Goal: Task Accomplishment & Management: Manage account settings

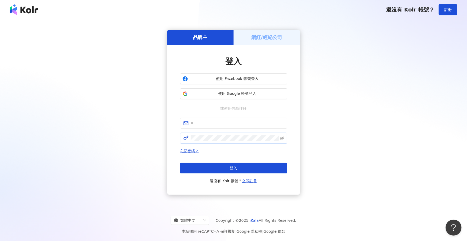
click at [214, 142] on span at bounding box center [233, 138] width 107 height 11
click at [228, 122] on input "text" at bounding box center [237, 123] width 93 height 6
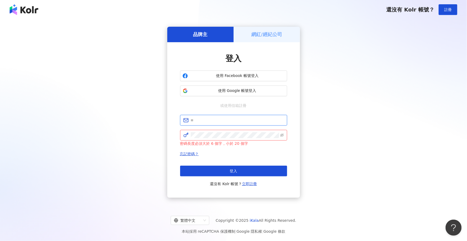
paste input "**********"
type input "**********"
click at [227, 158] on div "忘記密碼？ 登入 還沒有 Kolr 帳號？ 立即註冊" at bounding box center [233, 169] width 107 height 36
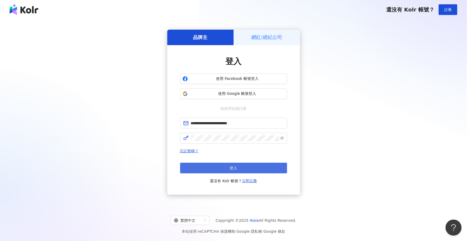
click at [221, 167] on button "登入" at bounding box center [233, 168] width 107 height 11
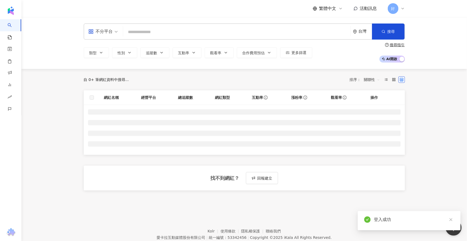
click at [400, 7] on div "好" at bounding box center [396, 8] width 17 height 11
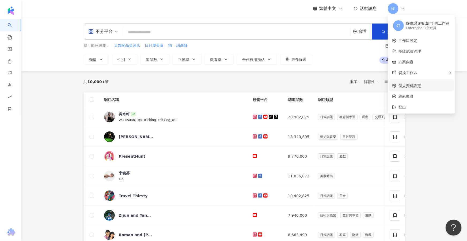
click at [405, 86] on link "個人資料設定" at bounding box center [410, 86] width 22 height 4
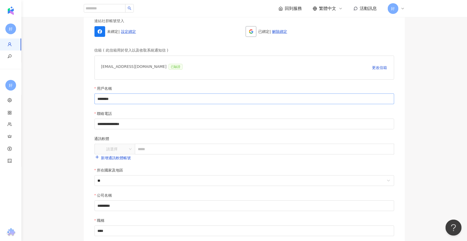
scroll to position [15, 0]
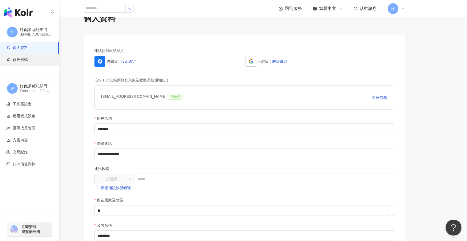
click at [20, 60] on span "修改密碼" at bounding box center [20, 59] width 15 height 5
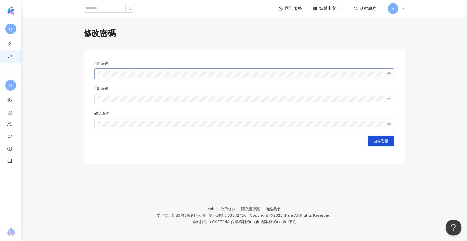
click at [112, 77] on span at bounding box center [244, 74] width 300 height 11
click at [386, 73] on span at bounding box center [244, 74] width 300 height 11
click at [389, 74] on icon "eye-invisible" at bounding box center [389, 74] width 4 height 4
click at [389, 74] on icon "eye" at bounding box center [389, 74] width 4 height 4
click at [389, 74] on icon "eye-invisible" at bounding box center [389, 74] width 4 height 4
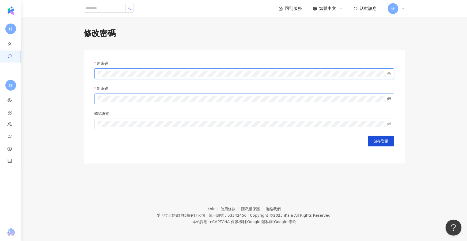
click at [388, 98] on icon "eye-invisible" at bounding box center [389, 98] width 4 height 3
click at [126, 128] on span at bounding box center [244, 124] width 300 height 11
click at [386, 140] on span "儲存變更" at bounding box center [381, 141] width 15 height 4
click at [392, 11] on span "好" at bounding box center [393, 9] width 4 height 6
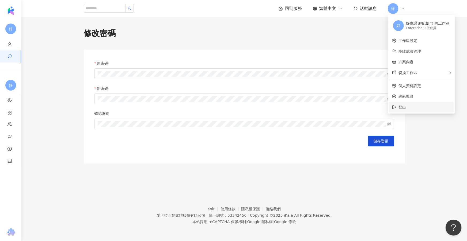
click at [396, 106] on icon at bounding box center [394, 107] width 4 height 4
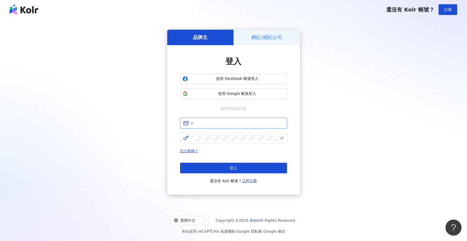
click at [207, 124] on input "text" at bounding box center [237, 123] width 93 height 6
paste input "**********"
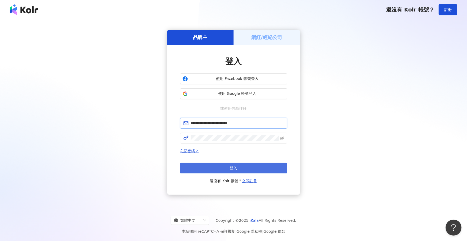
type input "**********"
click at [206, 167] on button "登入" at bounding box center [233, 168] width 107 height 11
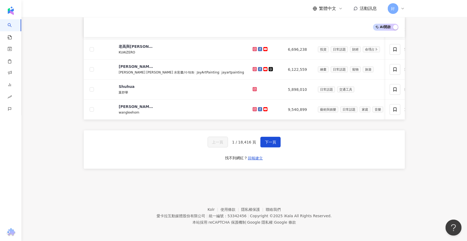
scroll to position [84, 0]
